Goal: Complete application form: Complete application form

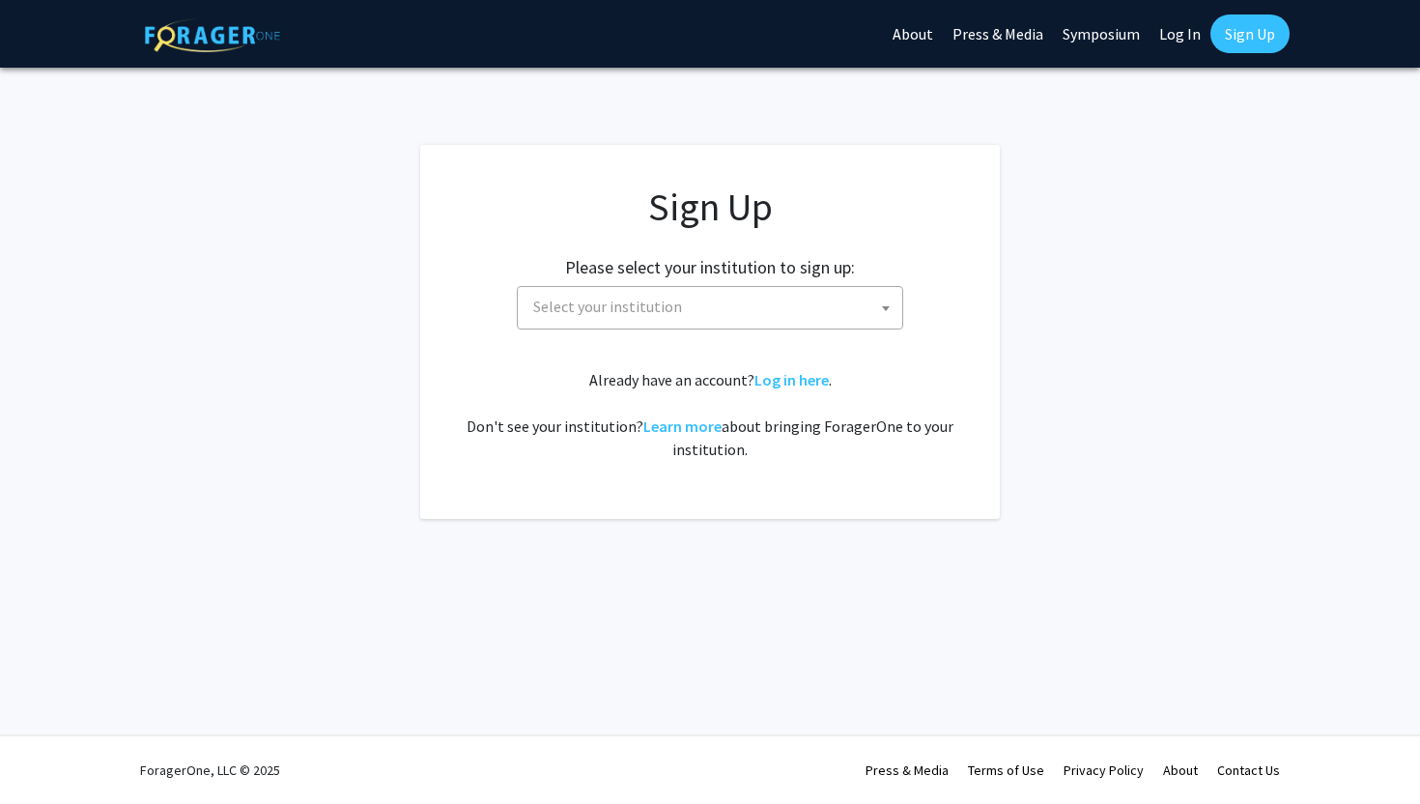
click at [722, 314] on span "Select your institution" at bounding box center [714, 307] width 377 height 40
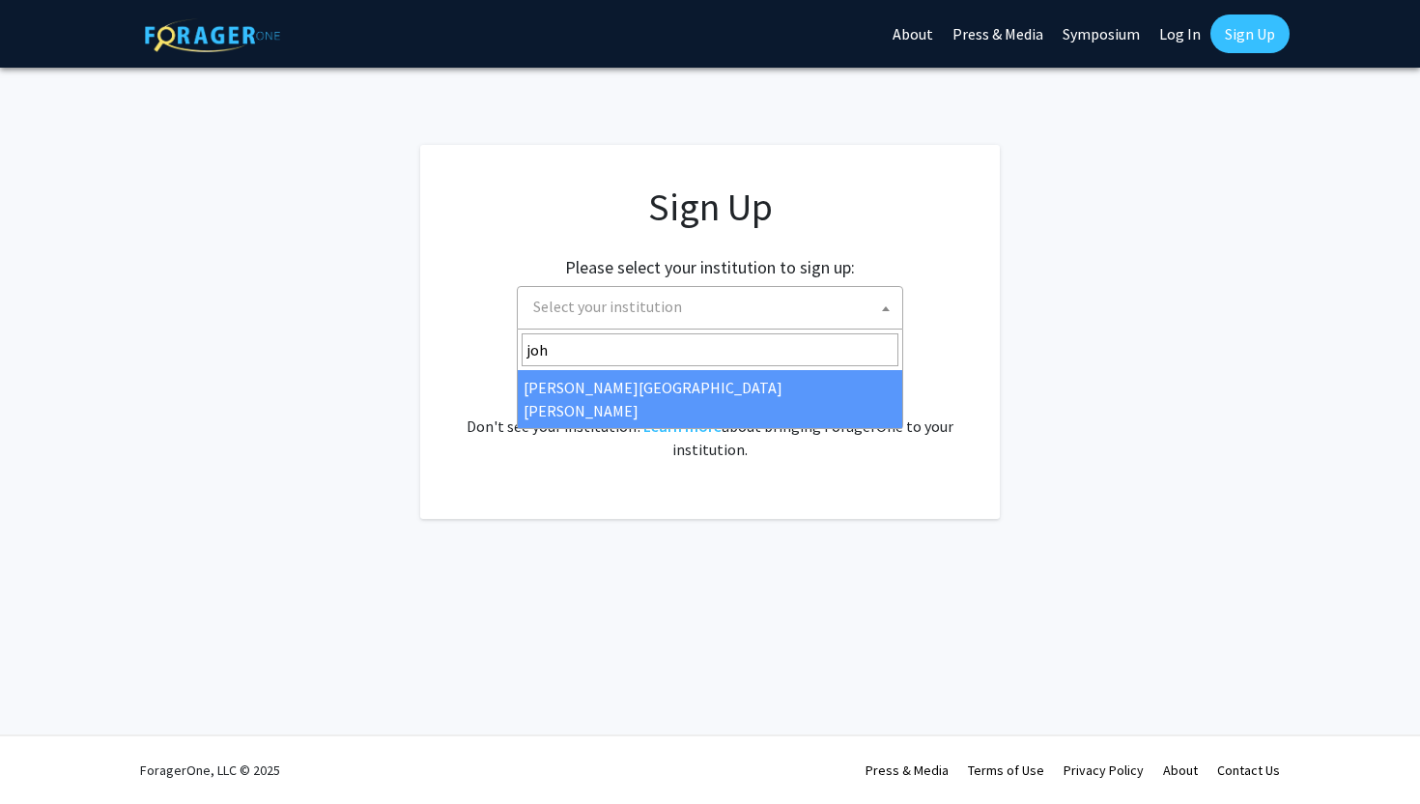
type input "joh"
select select "1"
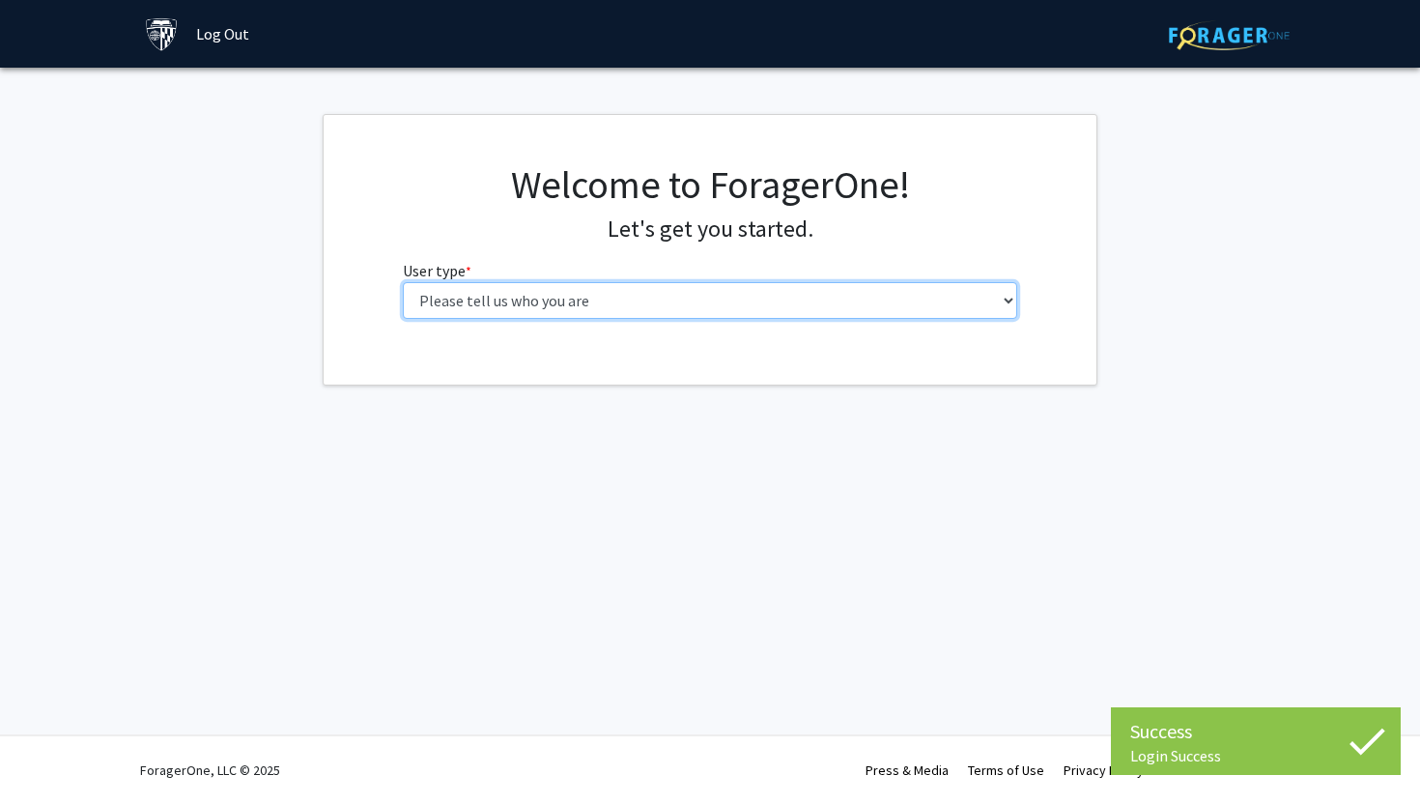
click at [780, 302] on select "Please tell us who you are Undergraduate Student Master's Student Doctoral Cand…" at bounding box center [710, 300] width 615 height 37
select select "2: masters"
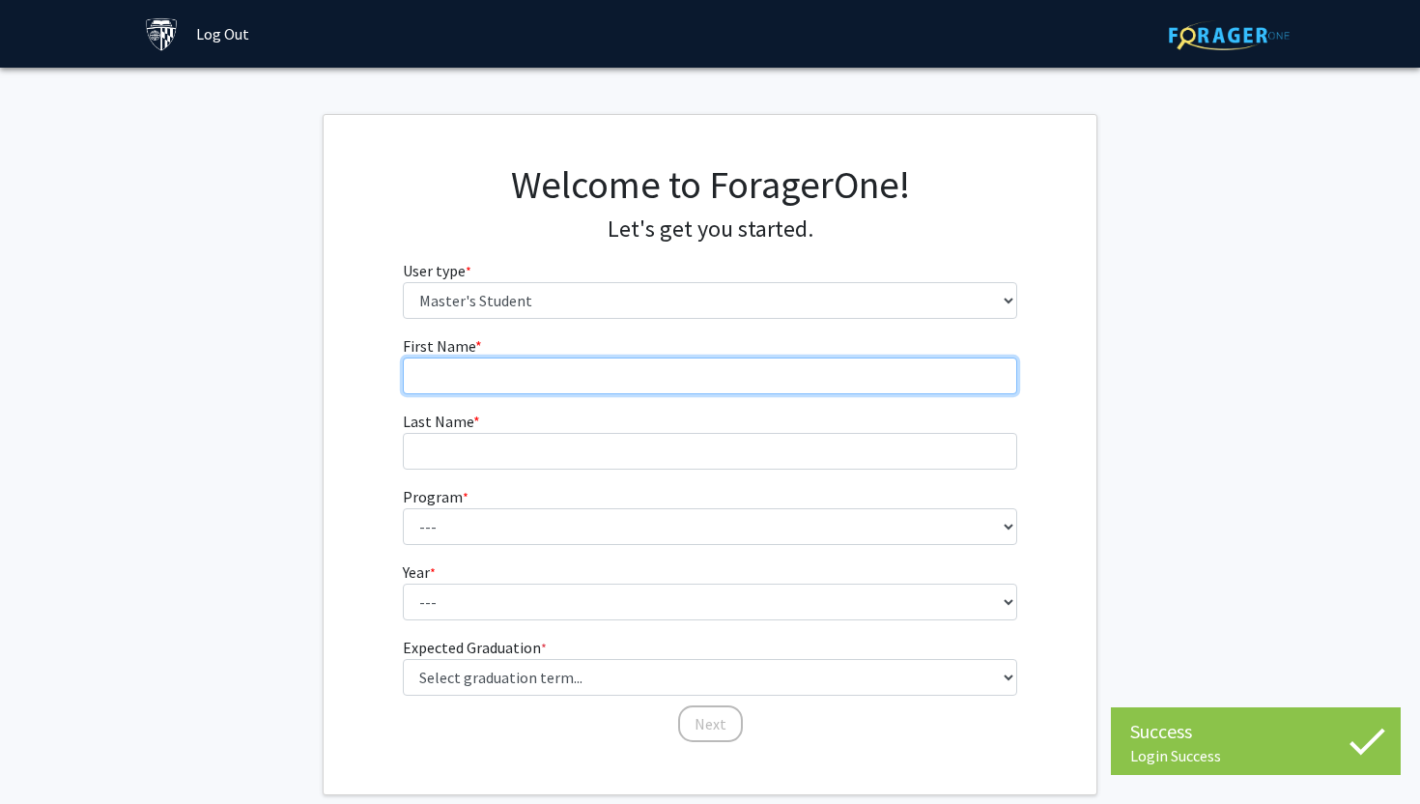
click at [673, 379] on input "First Name * required" at bounding box center [710, 375] width 615 height 37
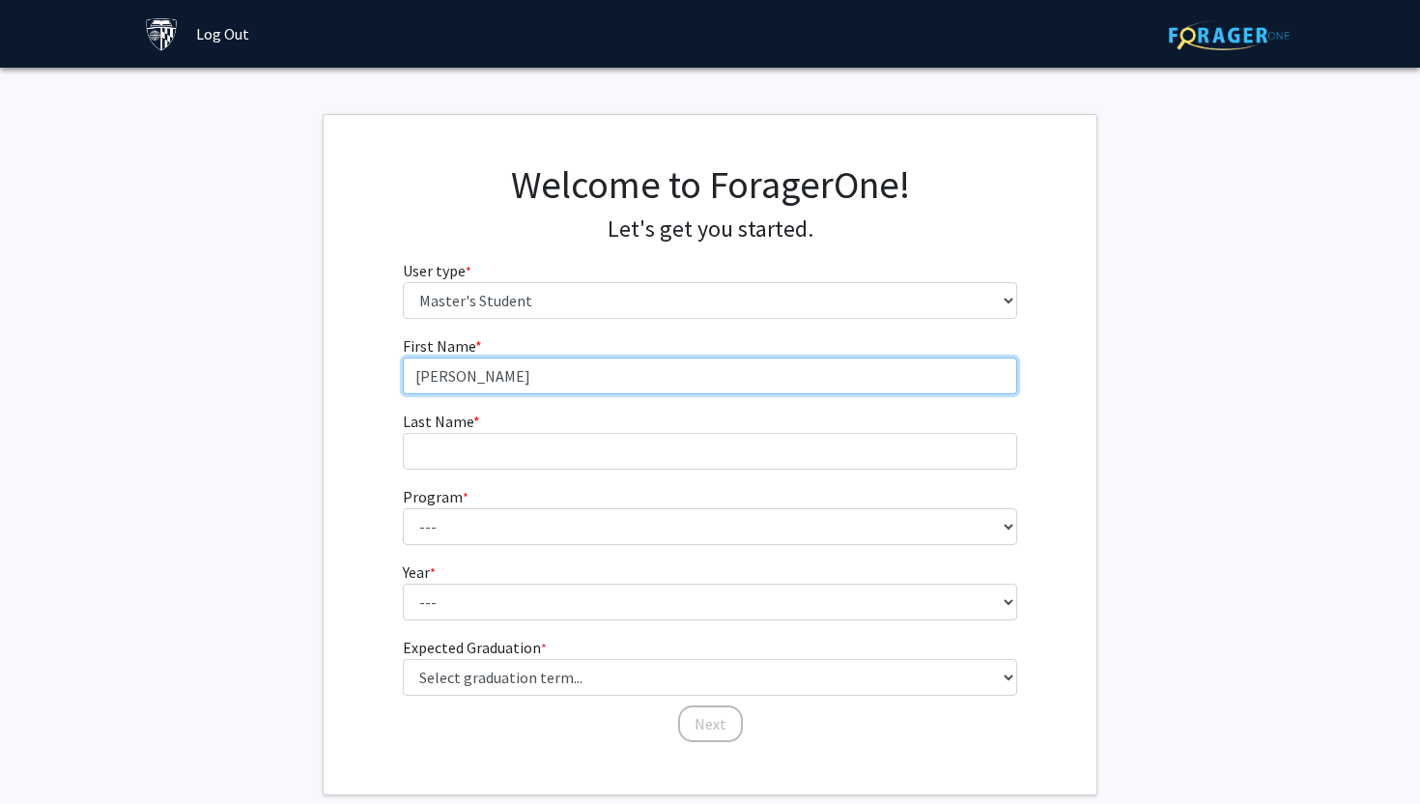
type input "[PERSON_NAME]"
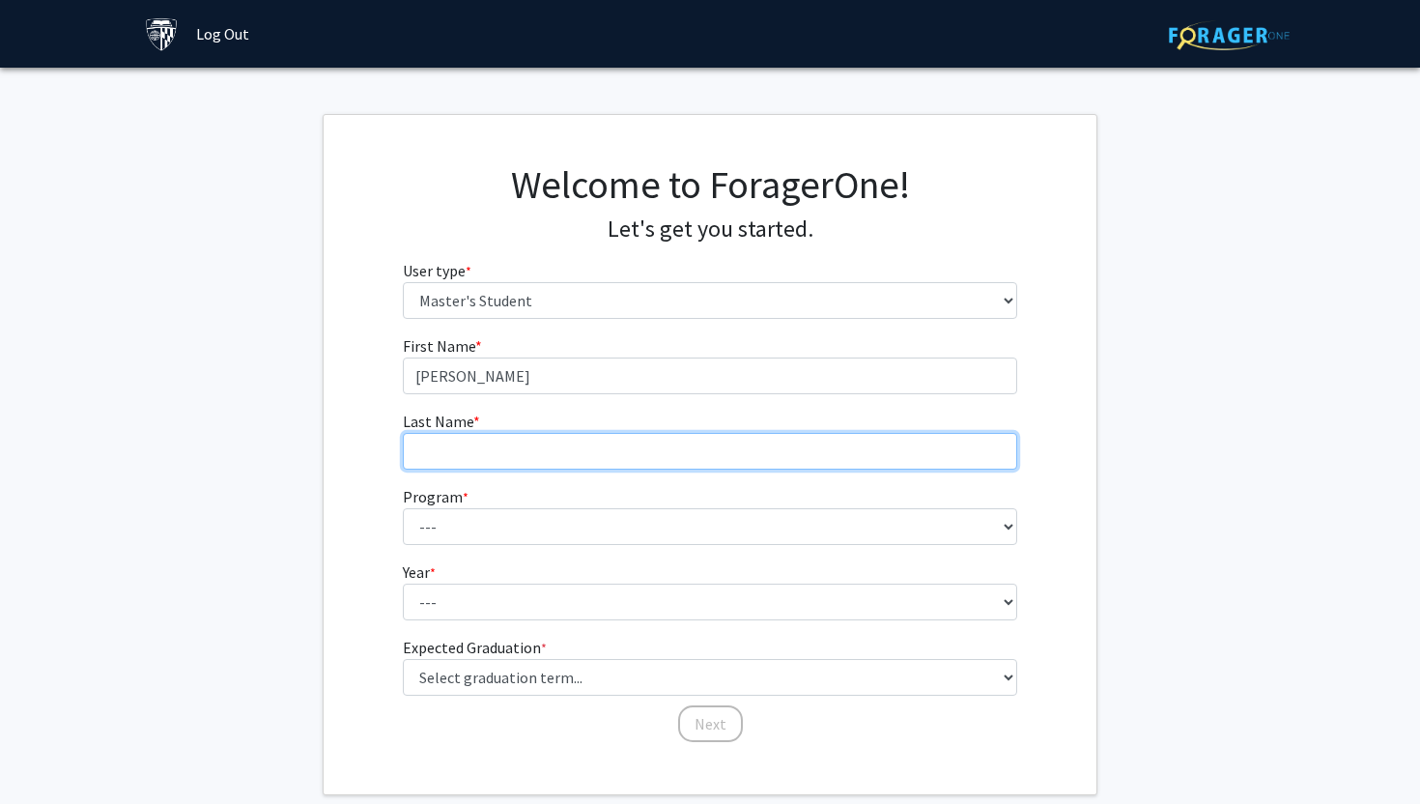
click at [487, 445] on input "Last Name * required" at bounding box center [710, 451] width 615 height 37
type input "[PERSON_NAME]"
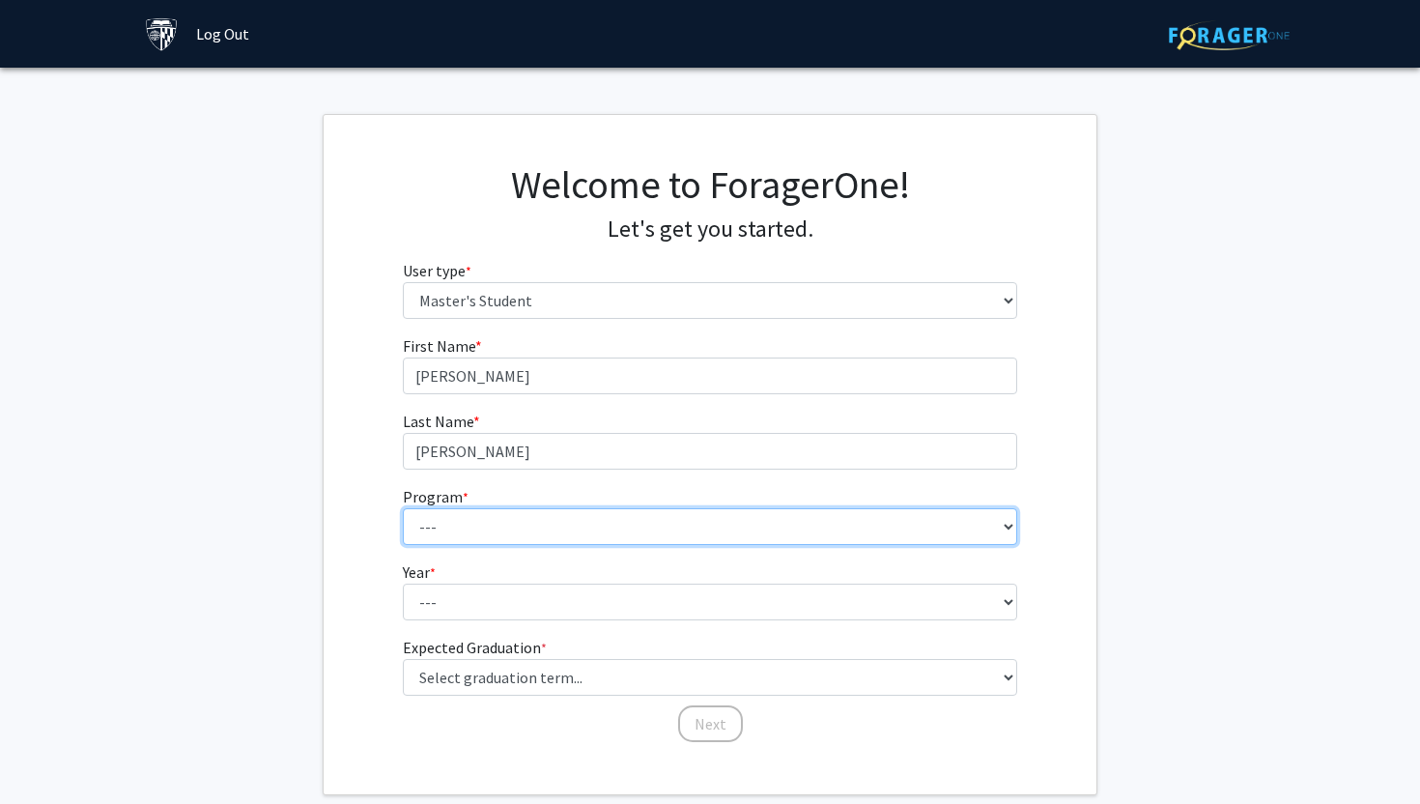
click at [480, 524] on select "--- Anatomy Education Applied and Computational Mathematics Applied Biomedical …" at bounding box center [710, 526] width 615 height 37
select select "129: 129"
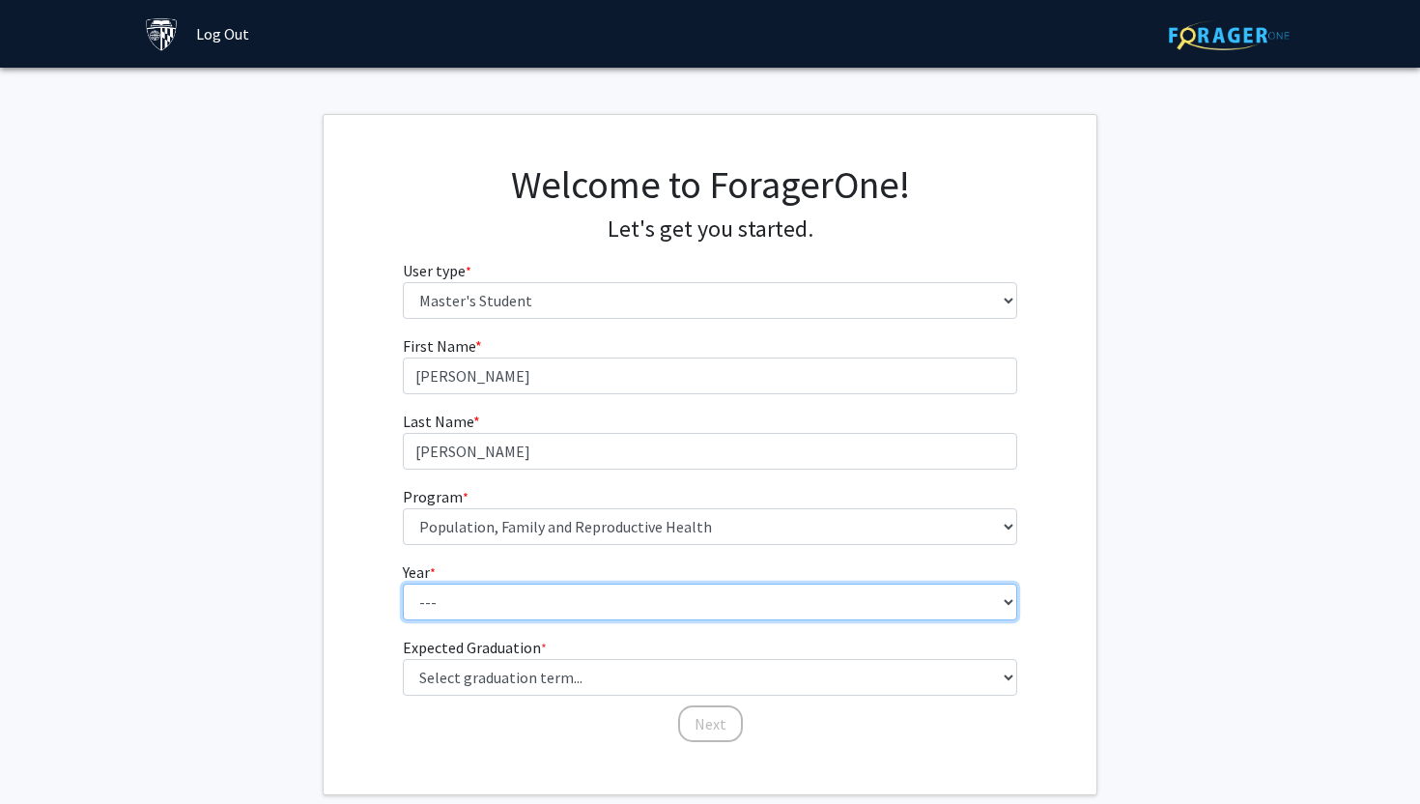
click at [457, 596] on select "--- First Year Second Year" at bounding box center [710, 602] width 615 height 37
select select "1: first_year"
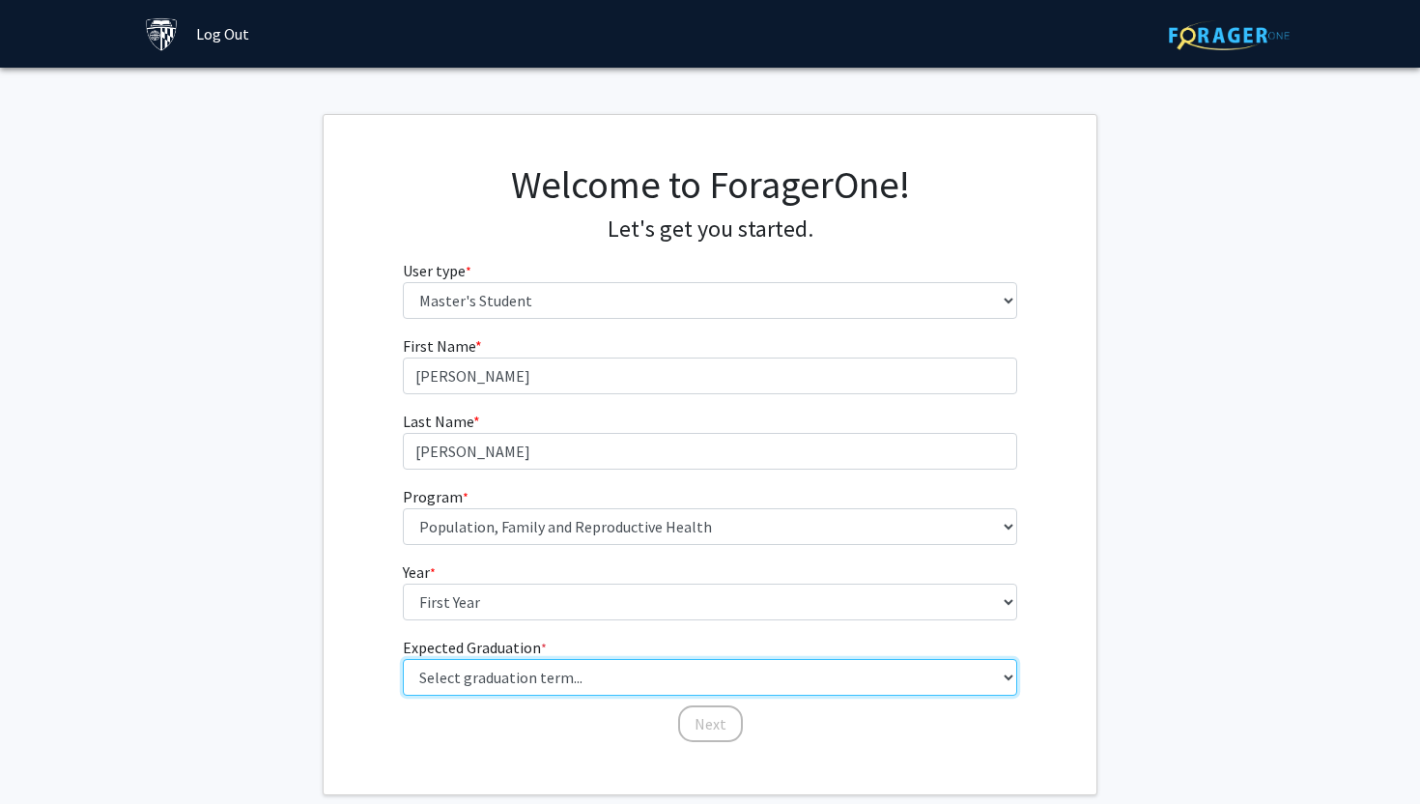
click at [465, 681] on select "Select graduation term... Spring 2025 Summer 2025 Fall 2025 Winter 2025 Spring …" at bounding box center [710, 677] width 615 height 37
select select "9: spring_2027"
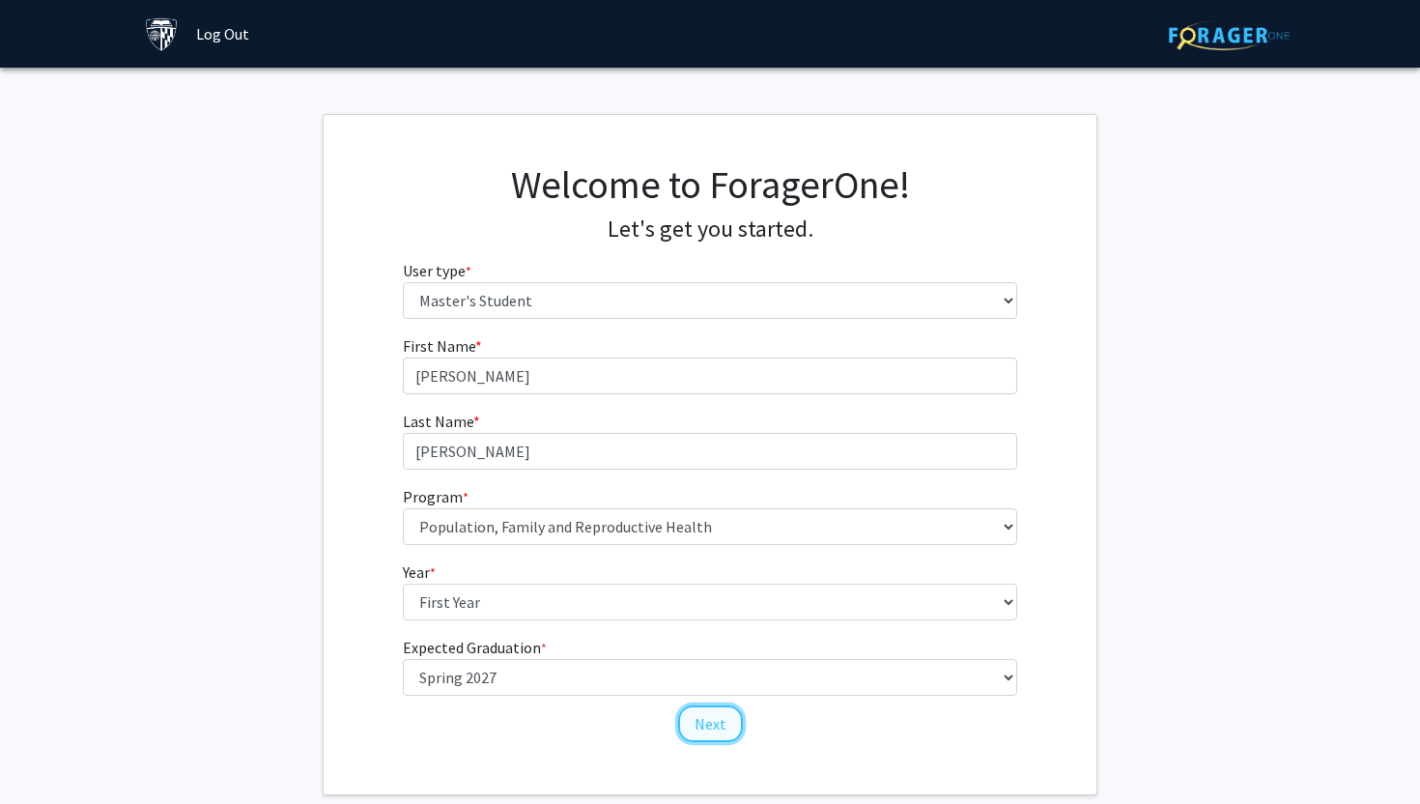
click at [714, 728] on button "Next" at bounding box center [710, 723] width 65 height 37
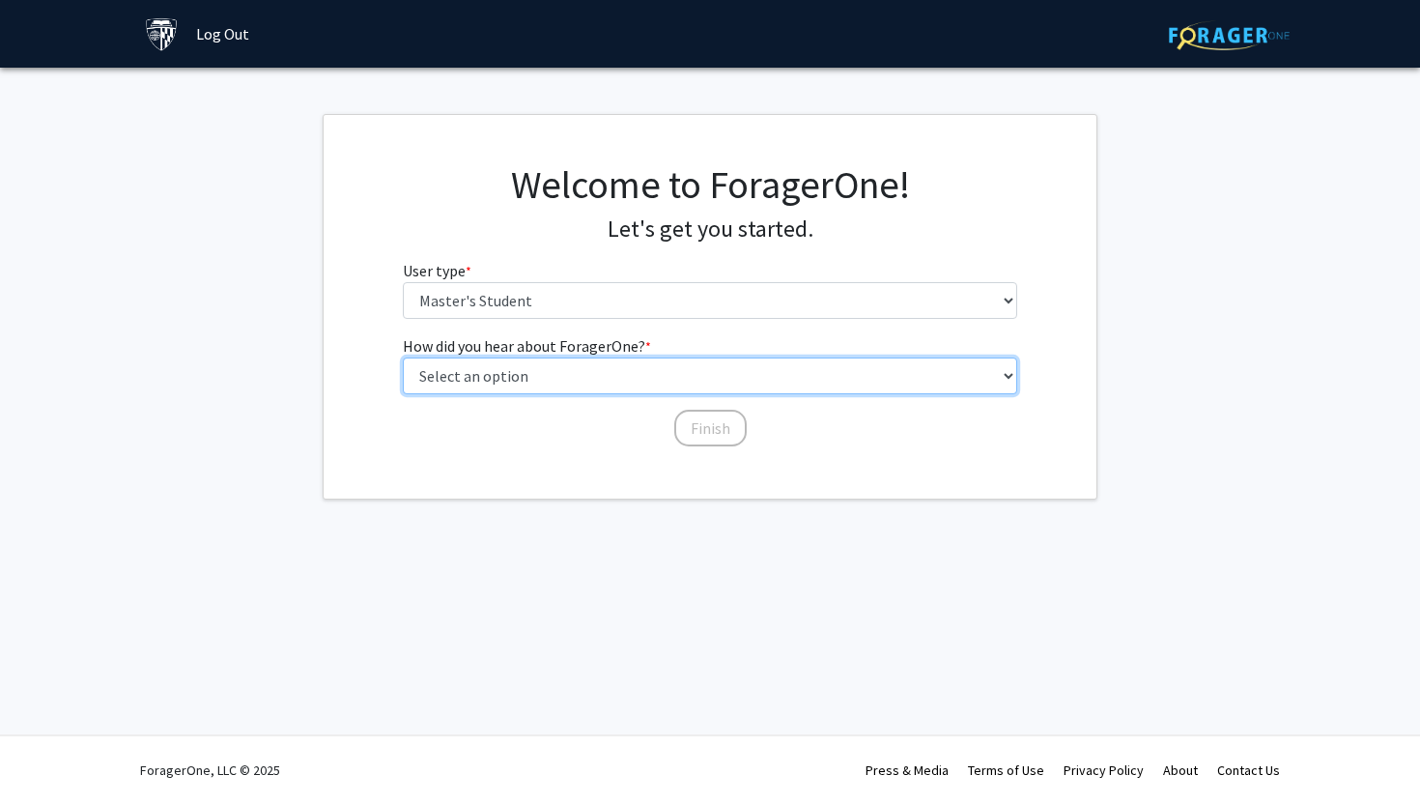
click at [671, 376] on select "Select an option Peer/student recommendation Faculty/staff recommendation Unive…" at bounding box center [710, 375] width 615 height 37
select select "3: university_website"
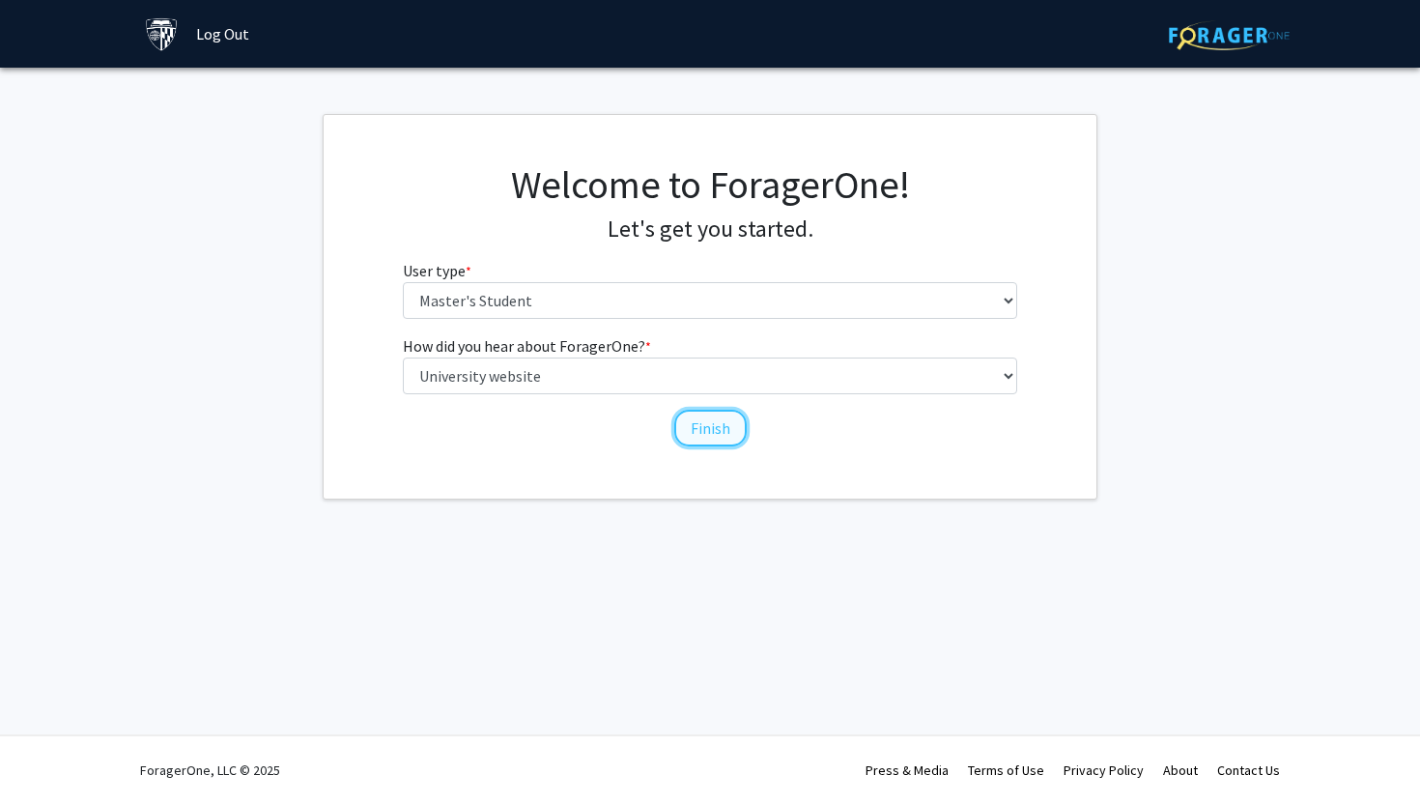
click at [708, 438] on button "Finish" at bounding box center [710, 428] width 72 height 37
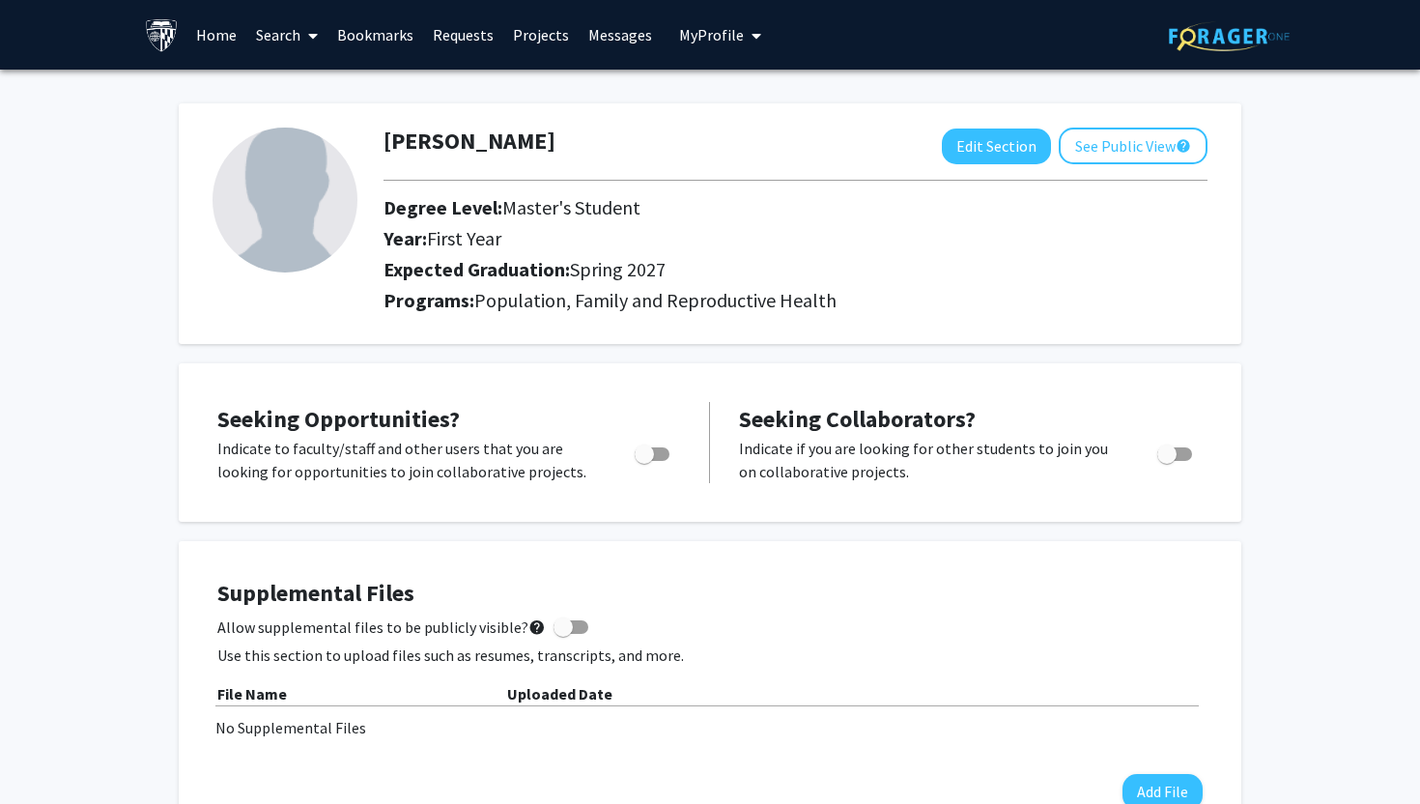
click at [535, 40] on link "Projects" at bounding box center [540, 35] width 75 height 68
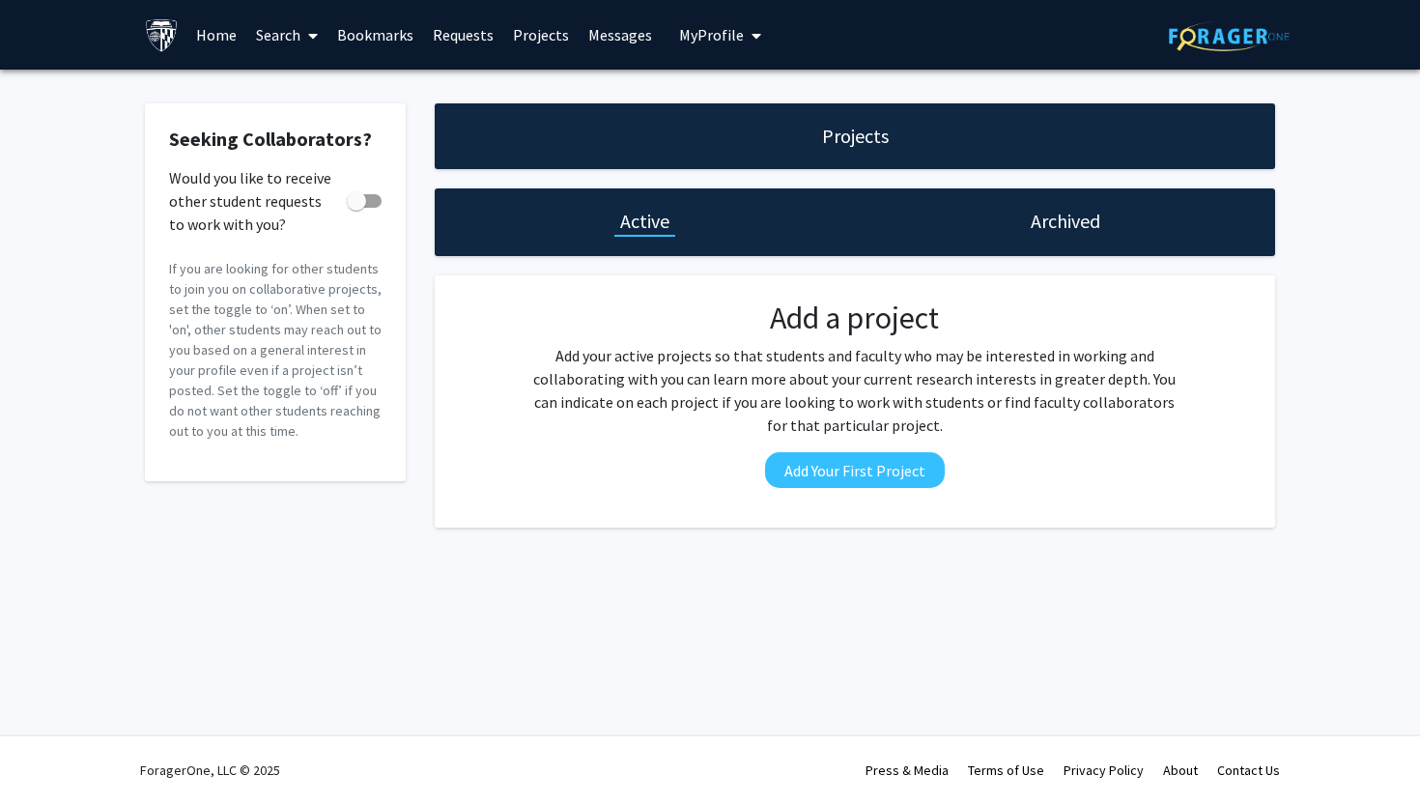
click at [218, 28] on link "Home" at bounding box center [216, 35] width 60 height 68
